Goal: Task Accomplishment & Management: Use online tool/utility

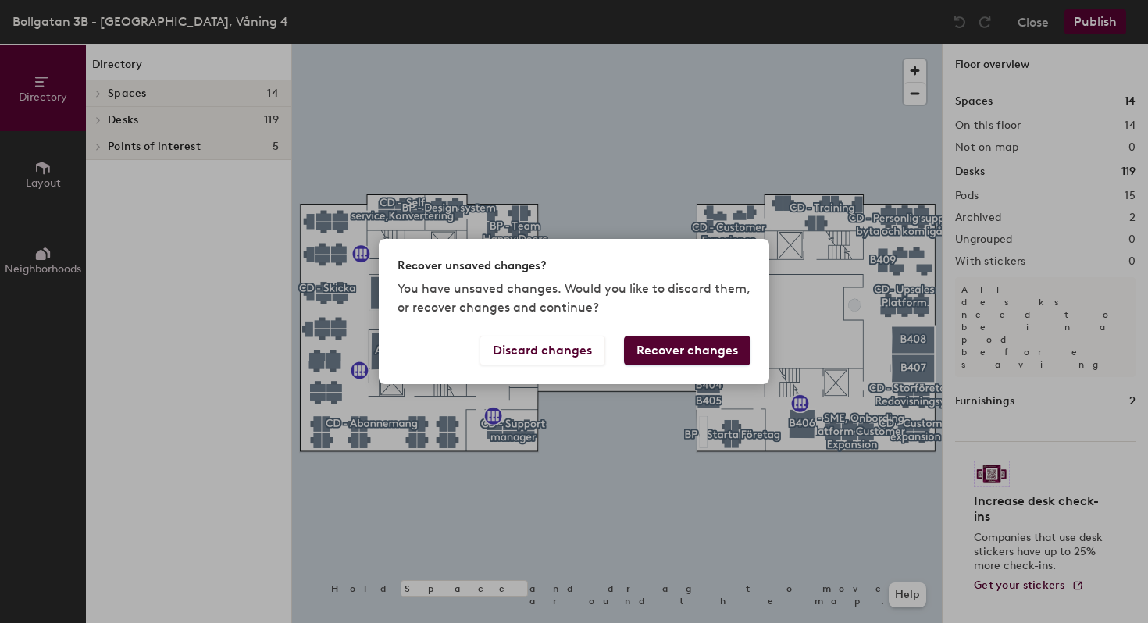
click at [659, 352] on button "Recover changes" at bounding box center [687, 351] width 127 height 30
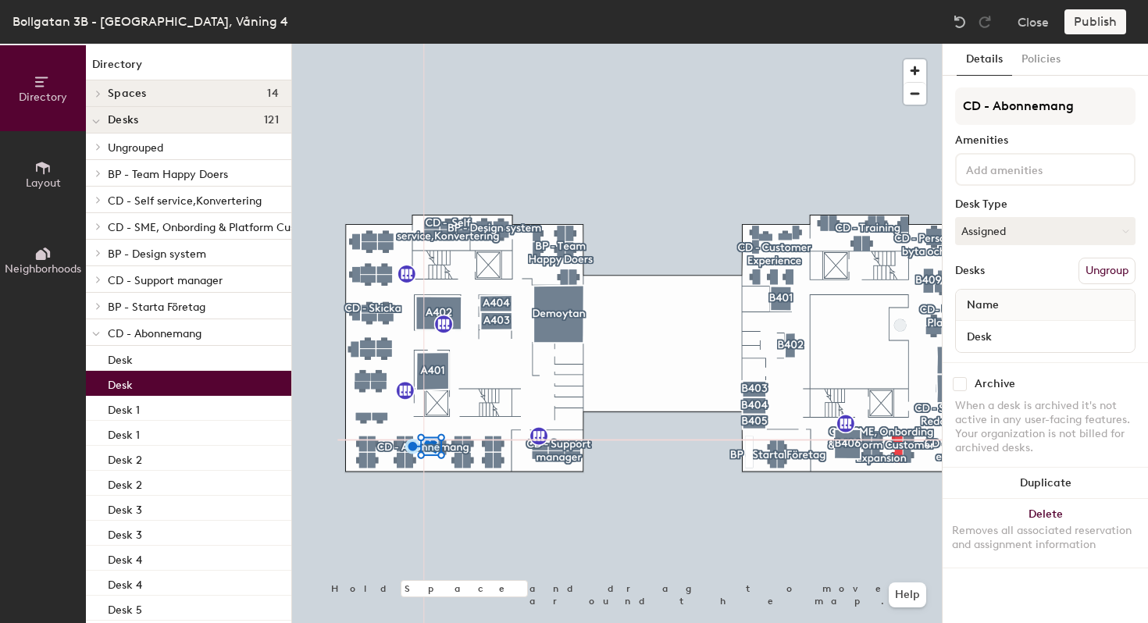
click at [453, 44] on div at bounding box center [617, 44] width 650 height 0
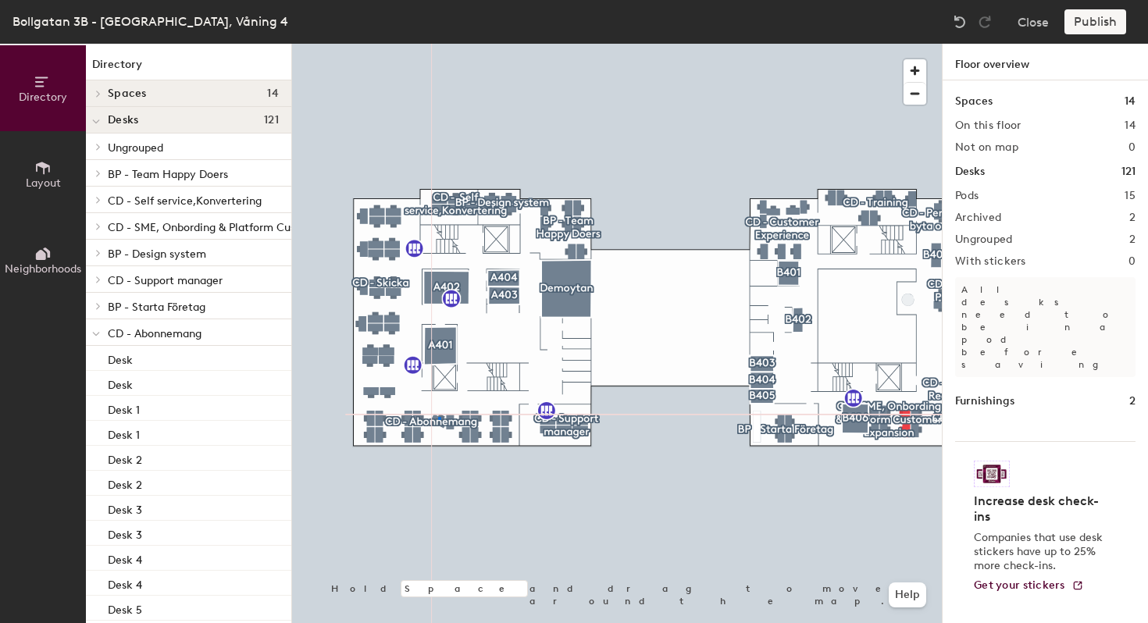
click at [438, 44] on div at bounding box center [617, 44] width 650 height 0
click at [387, 44] on div at bounding box center [617, 44] width 650 height 0
click at [451, 44] on div at bounding box center [617, 44] width 650 height 0
click at [43, 168] on icon at bounding box center [43, 168] width 14 height 12
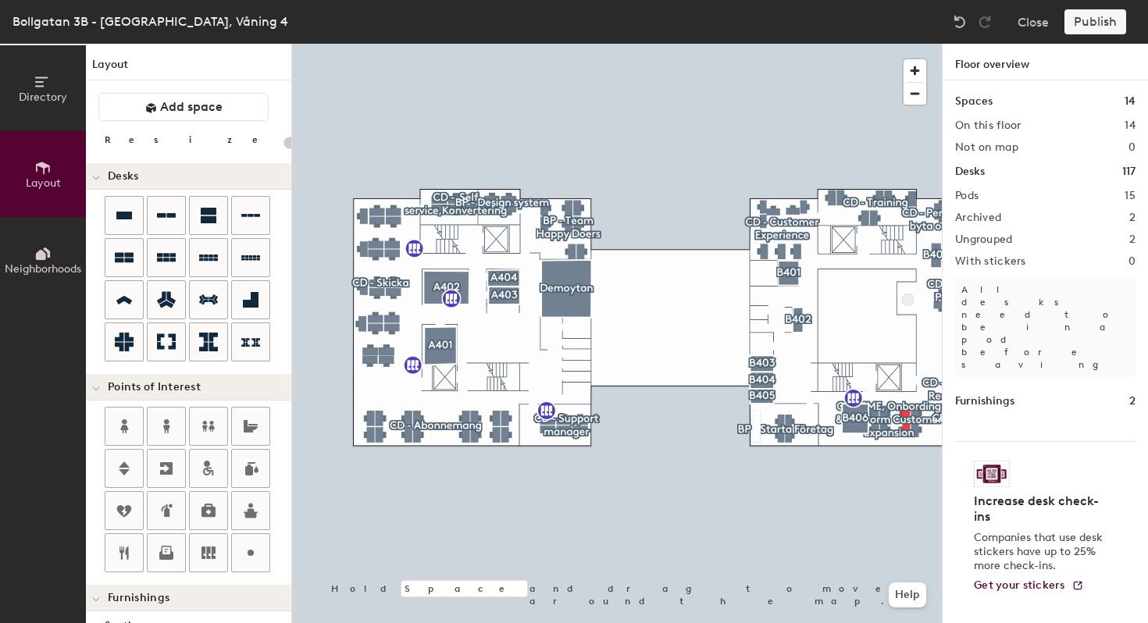
click at [441, 427] on div "Directory Layout Neighborhoods Layout Add space Resize Desks Points of Interest…" at bounding box center [574, 334] width 1148 height 580
type input "20"
